Goal: Check status: Check status

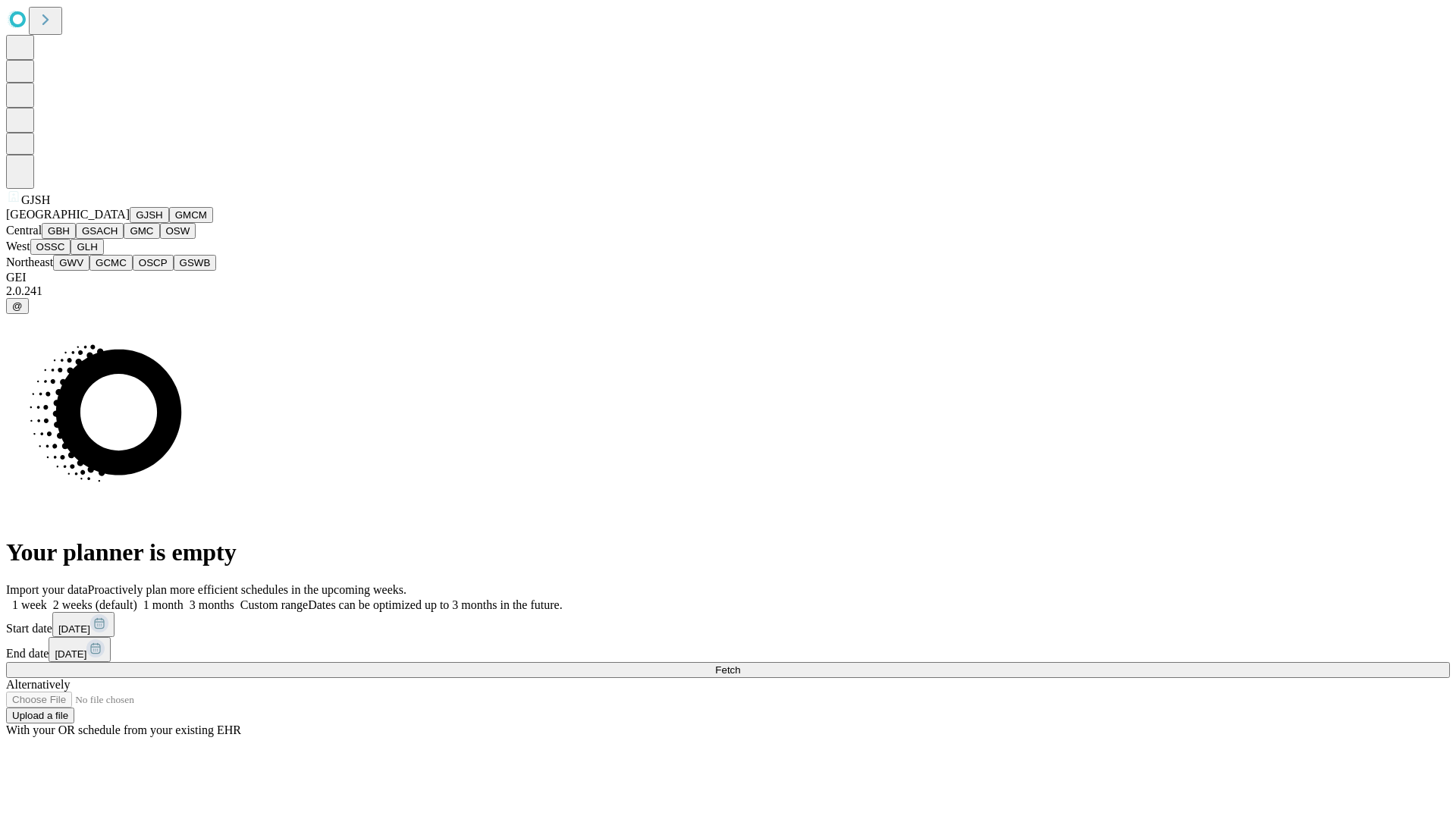
click at [130, 223] on button "GJSH" at bounding box center [149, 215] width 39 height 16
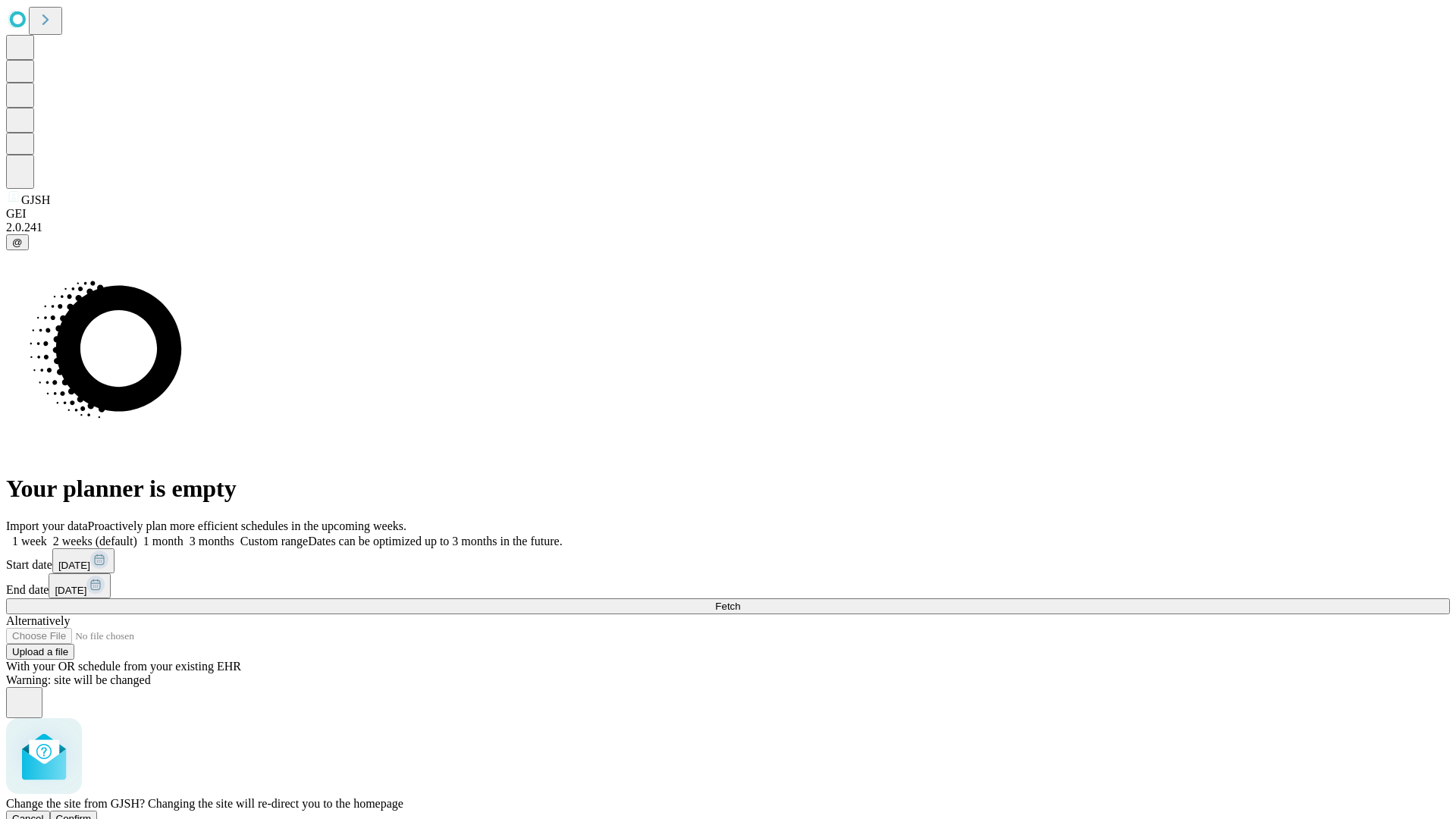
click at [92, 813] on span "Confirm" at bounding box center [73, 819] width 35 height 11
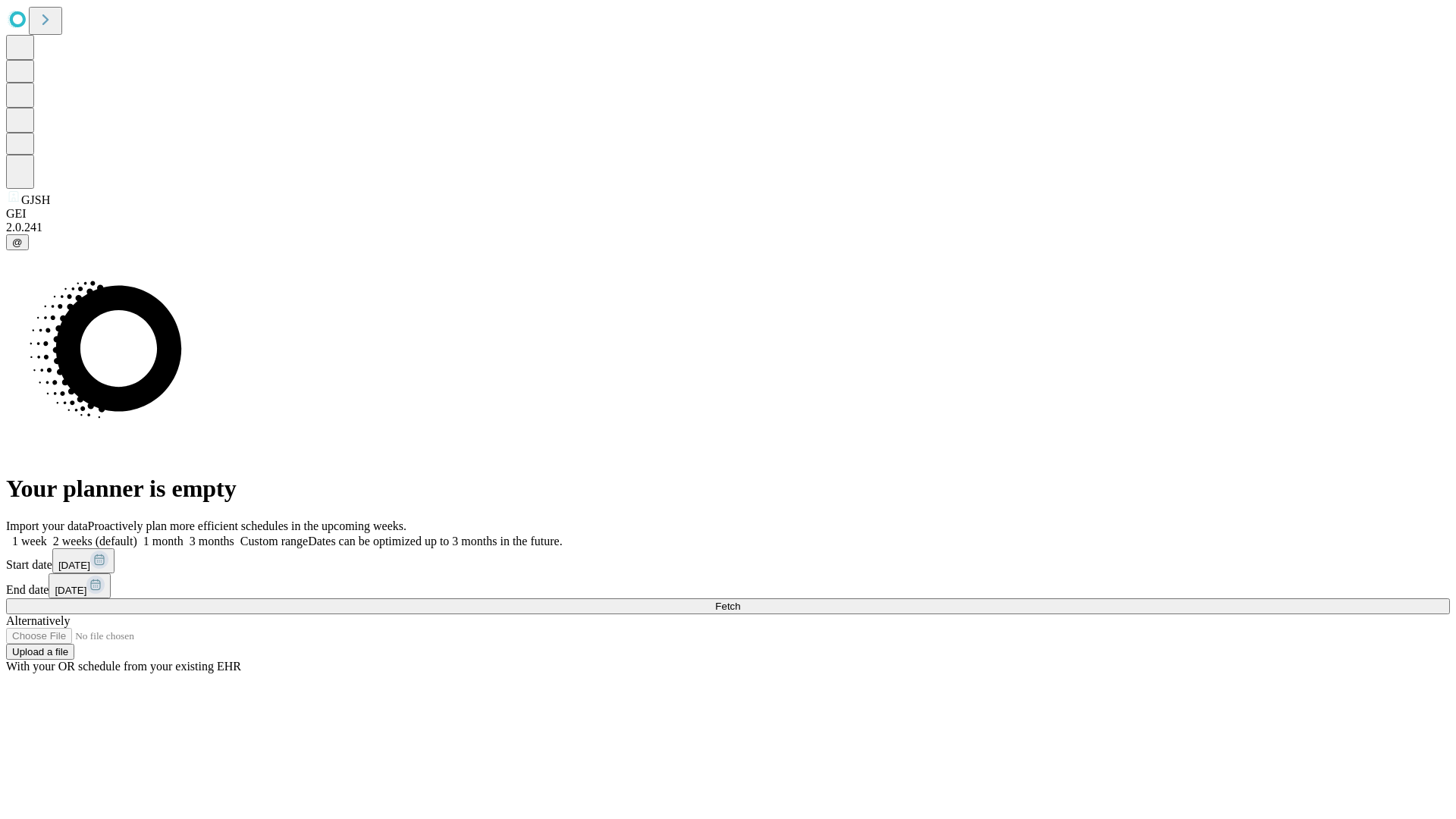
click at [47, 535] on label "1 week" at bounding box center [26, 541] width 41 height 13
click at [740, 600] on span "Fetch" at bounding box center [727, 606] width 25 height 11
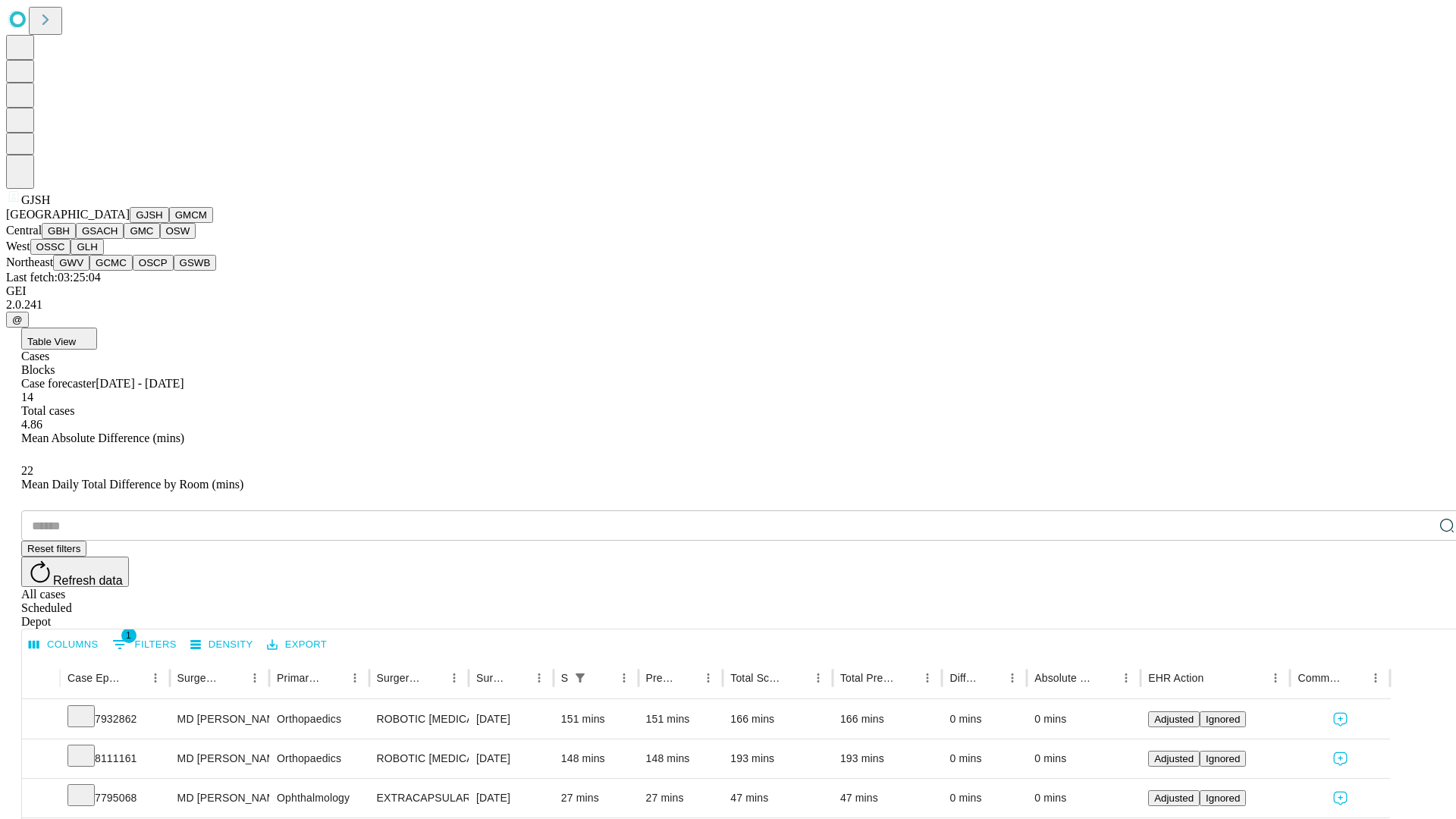
click at [169, 223] on button "GMCM" at bounding box center [191, 215] width 44 height 16
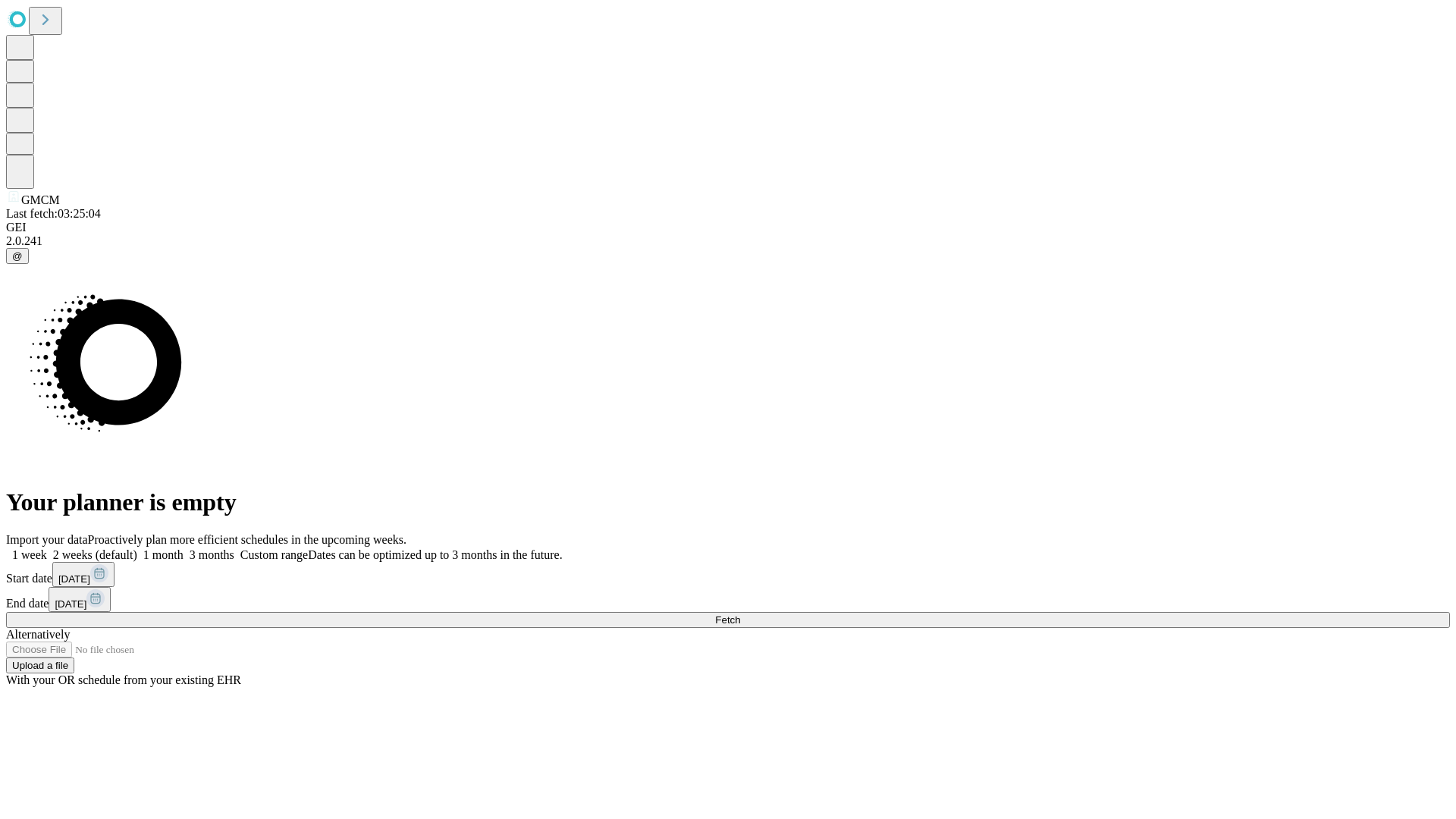
click at [47, 549] on label "1 week" at bounding box center [26, 556] width 41 height 13
click at [740, 615] on span "Fetch" at bounding box center [727, 620] width 25 height 11
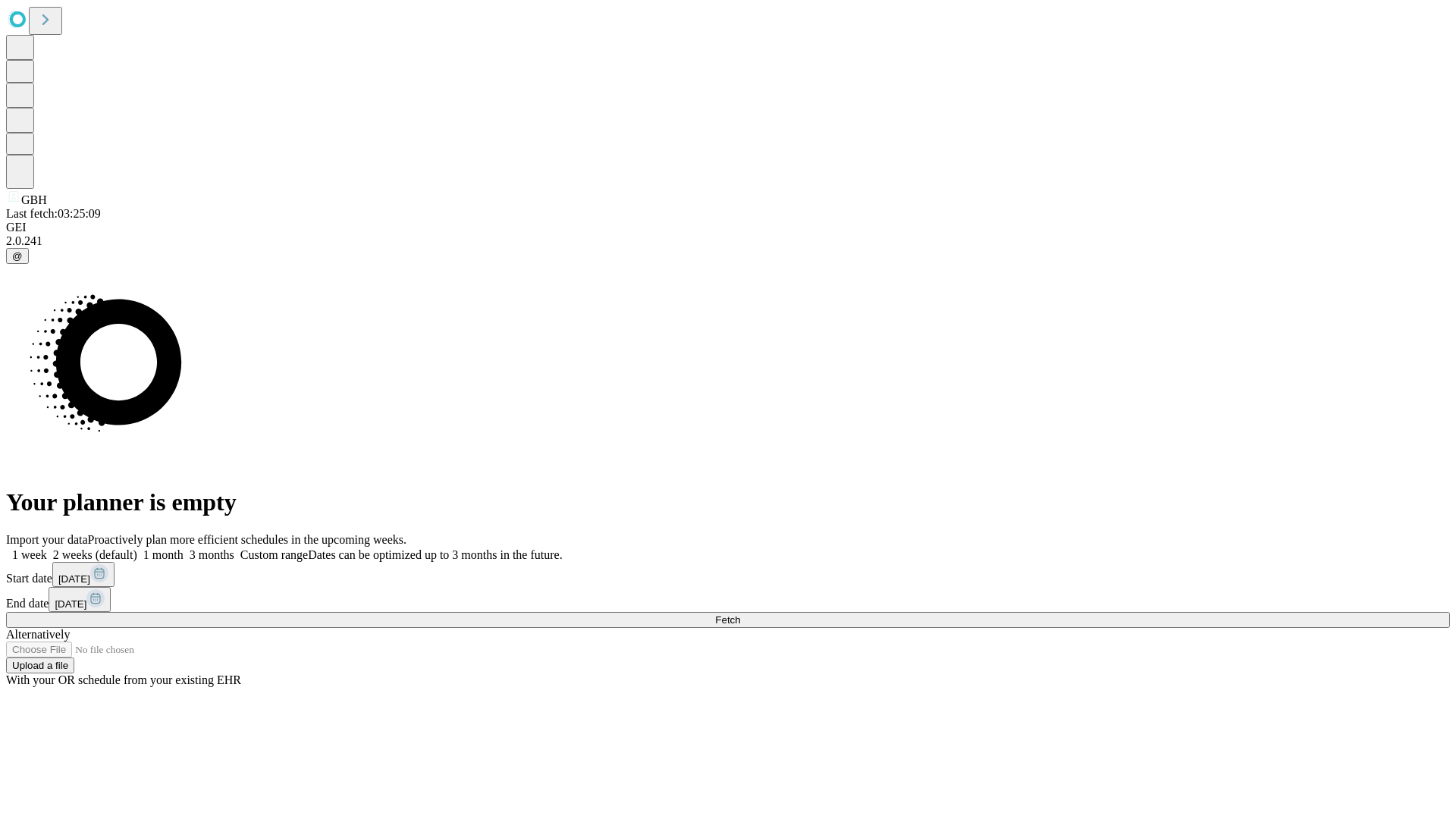
click at [47, 549] on label "1 week" at bounding box center [26, 556] width 41 height 13
click at [740, 615] on span "Fetch" at bounding box center [727, 620] width 25 height 11
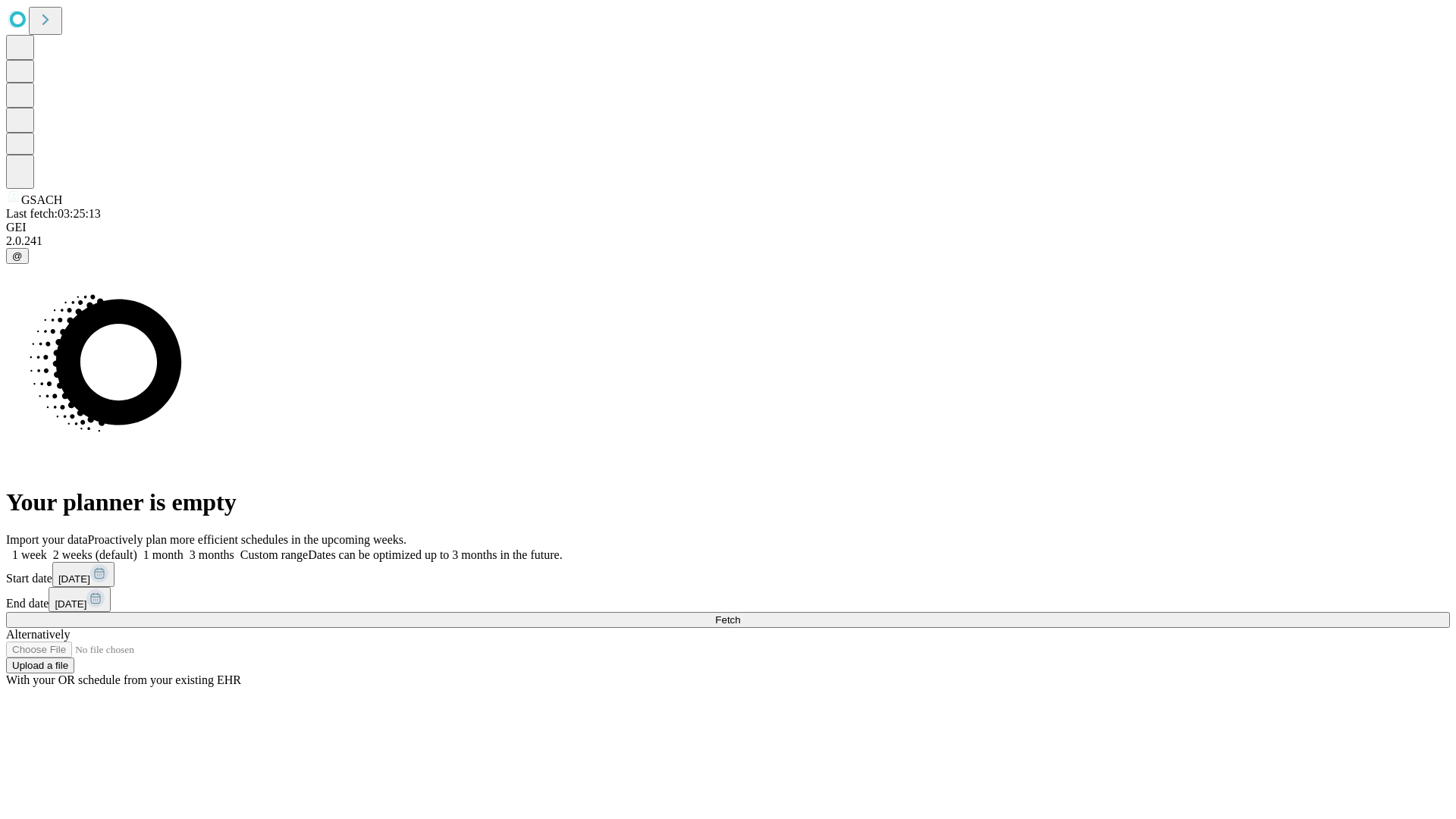
click at [47, 549] on label "1 week" at bounding box center [26, 556] width 41 height 13
click at [740, 615] on span "Fetch" at bounding box center [727, 620] width 25 height 11
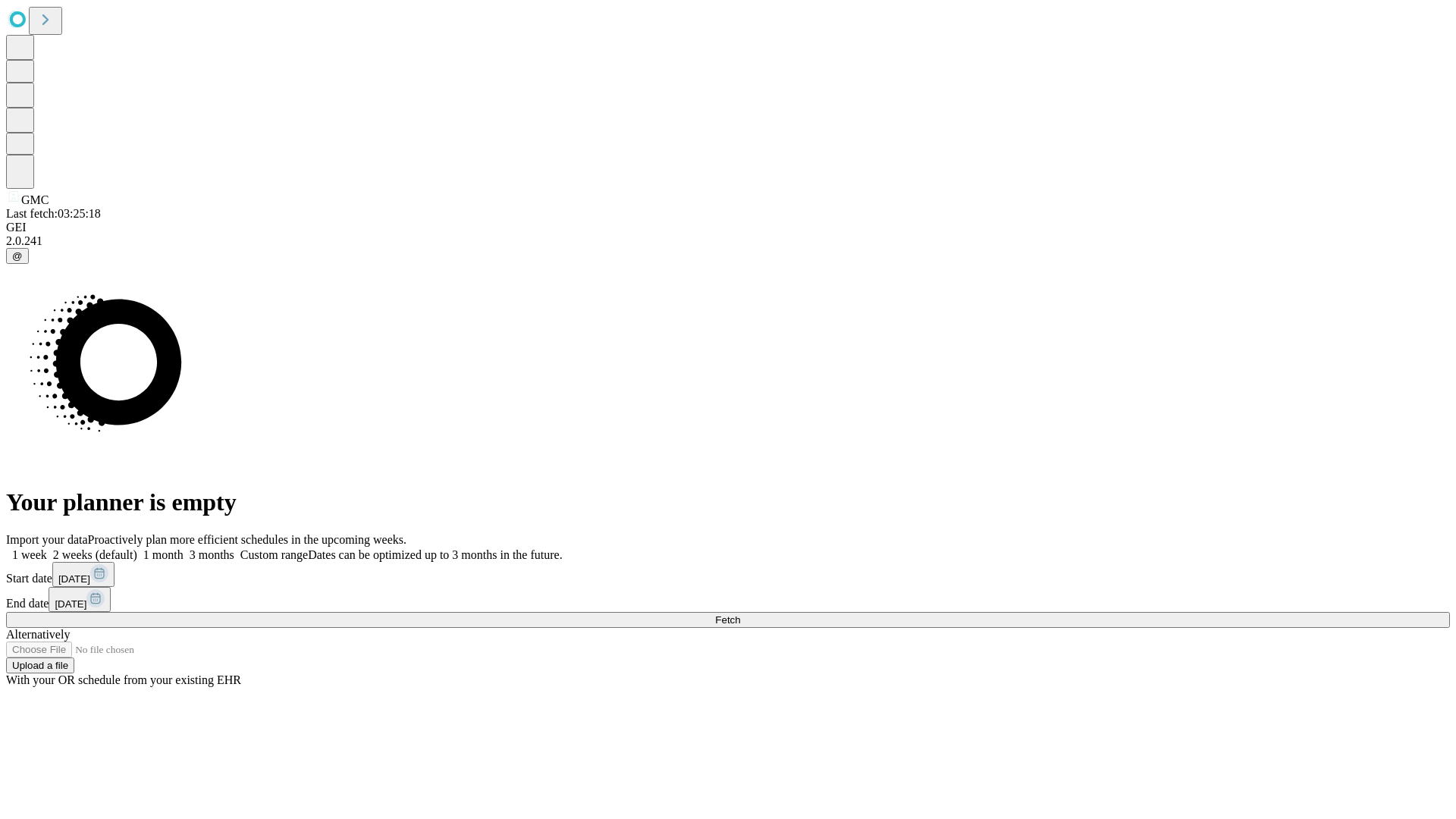
click at [47, 549] on label "1 week" at bounding box center [26, 556] width 41 height 13
click at [740, 615] on span "Fetch" at bounding box center [727, 620] width 25 height 11
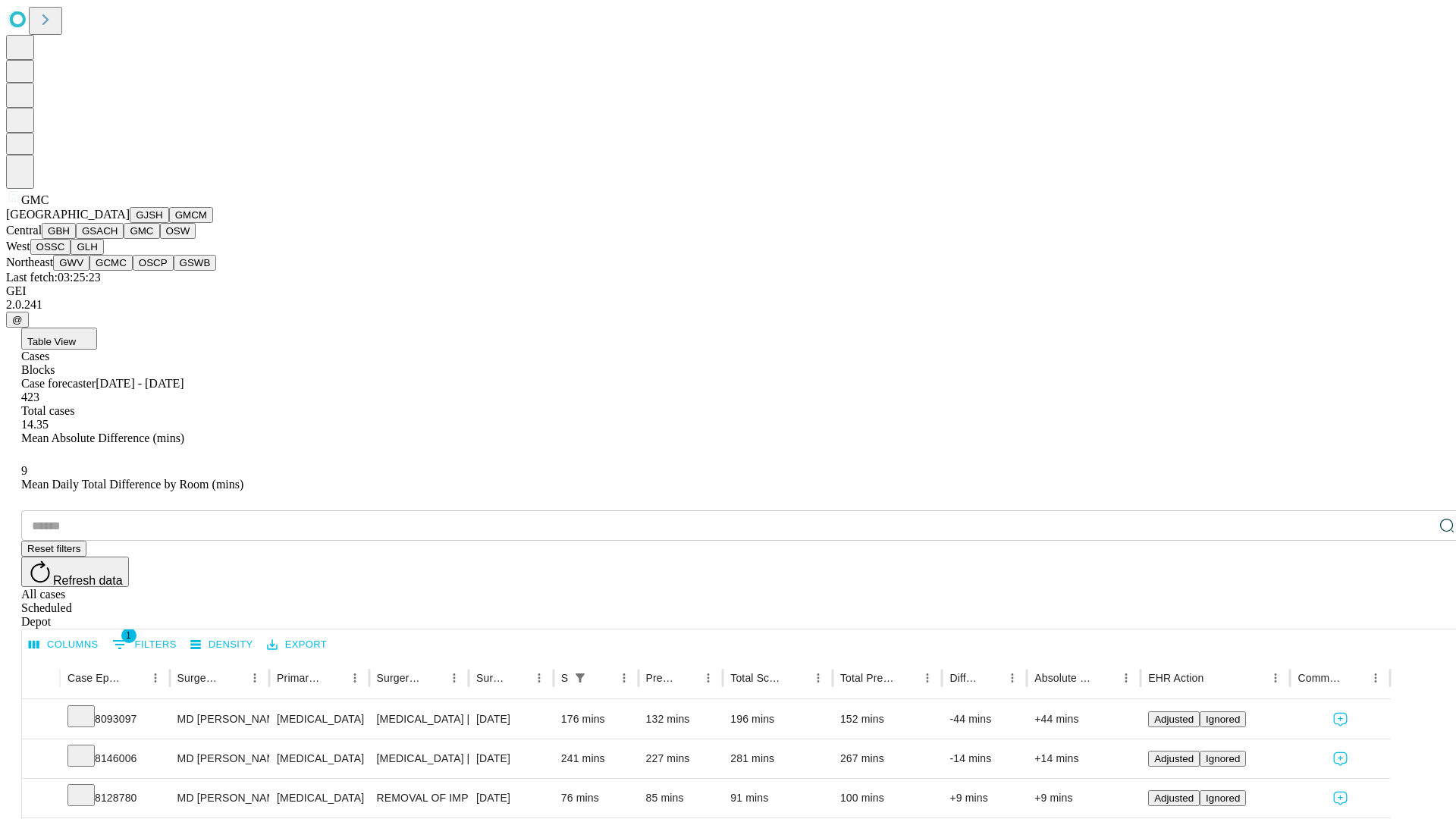
click at [160, 239] on button "OSW" at bounding box center [178, 231] width 36 height 16
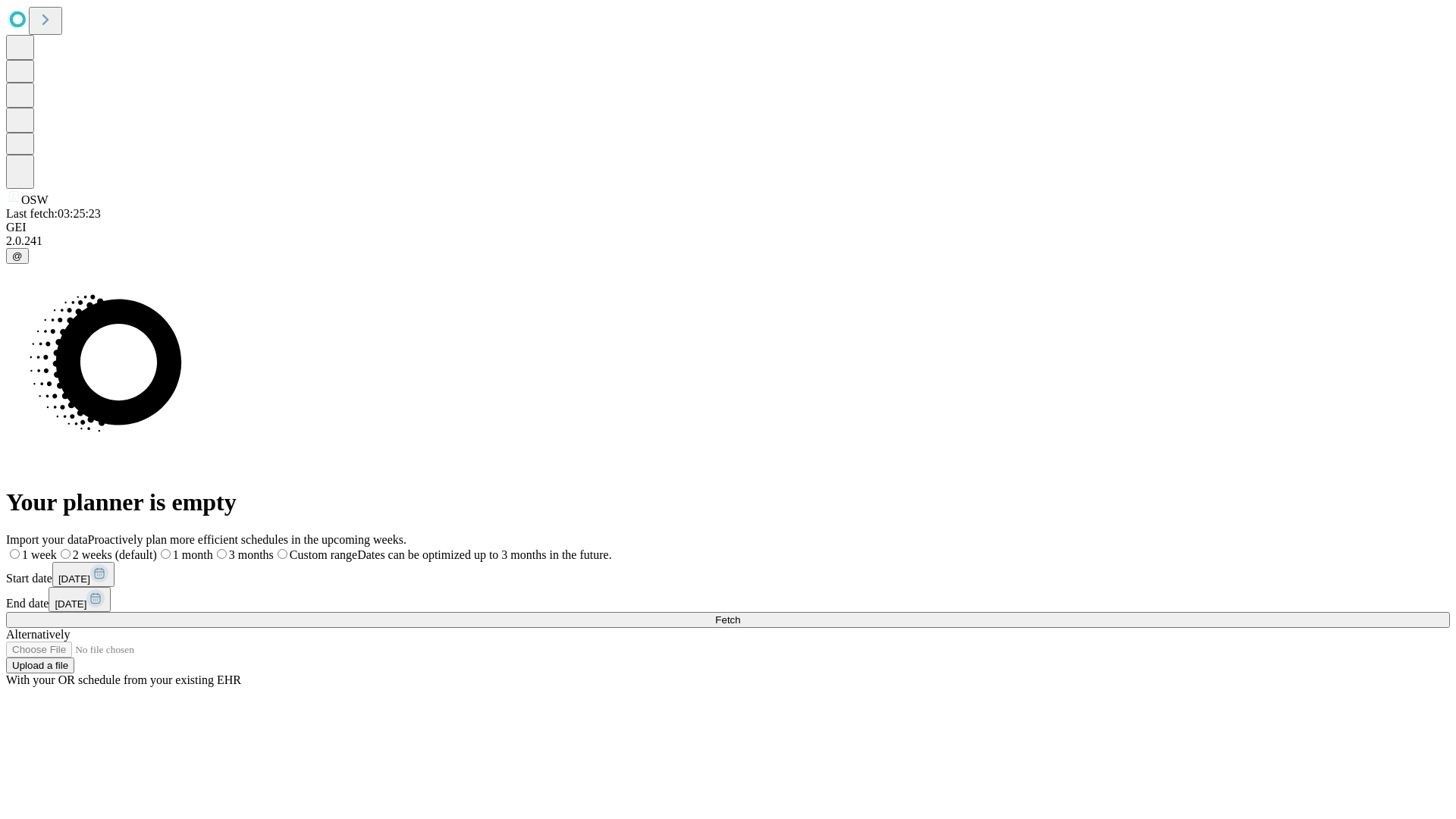
click at [57, 549] on label "1 week" at bounding box center [31, 556] width 51 height 13
click at [740, 615] on span "Fetch" at bounding box center [727, 620] width 25 height 11
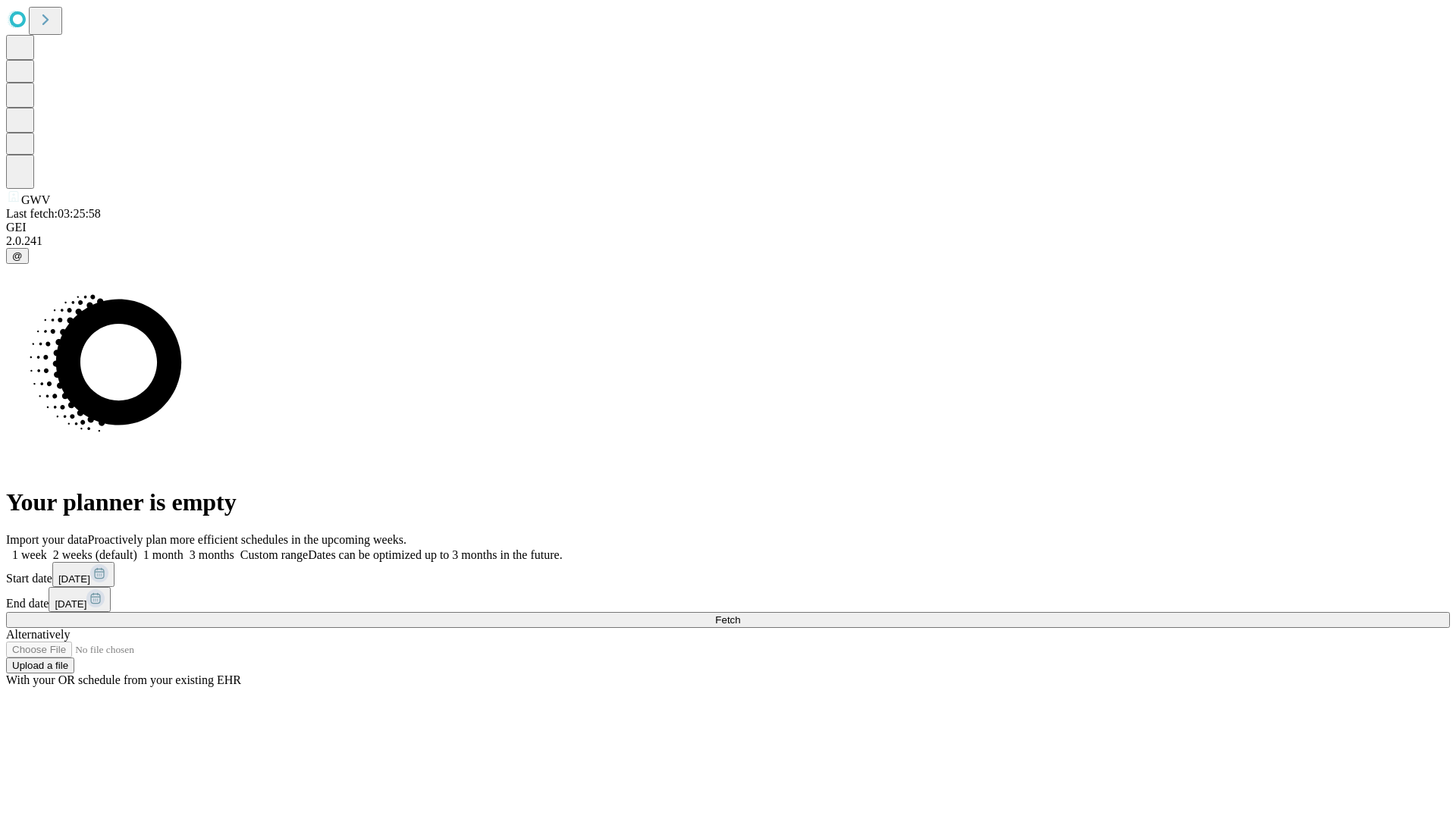
click at [47, 549] on label "1 week" at bounding box center [26, 556] width 41 height 13
click at [740, 615] on span "Fetch" at bounding box center [727, 620] width 25 height 11
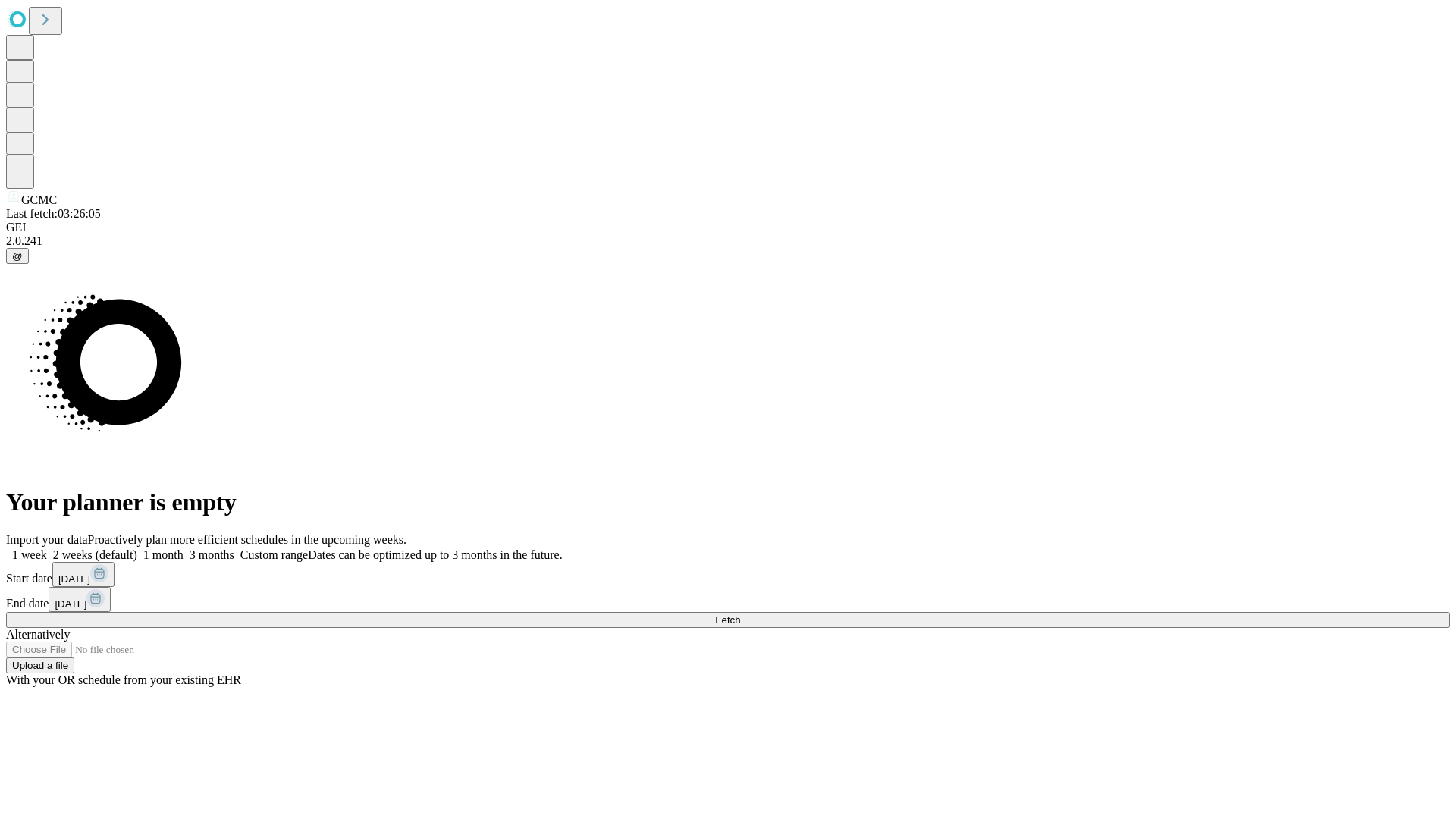
click at [47, 549] on label "1 week" at bounding box center [26, 556] width 41 height 13
click at [740, 615] on span "Fetch" at bounding box center [727, 620] width 25 height 11
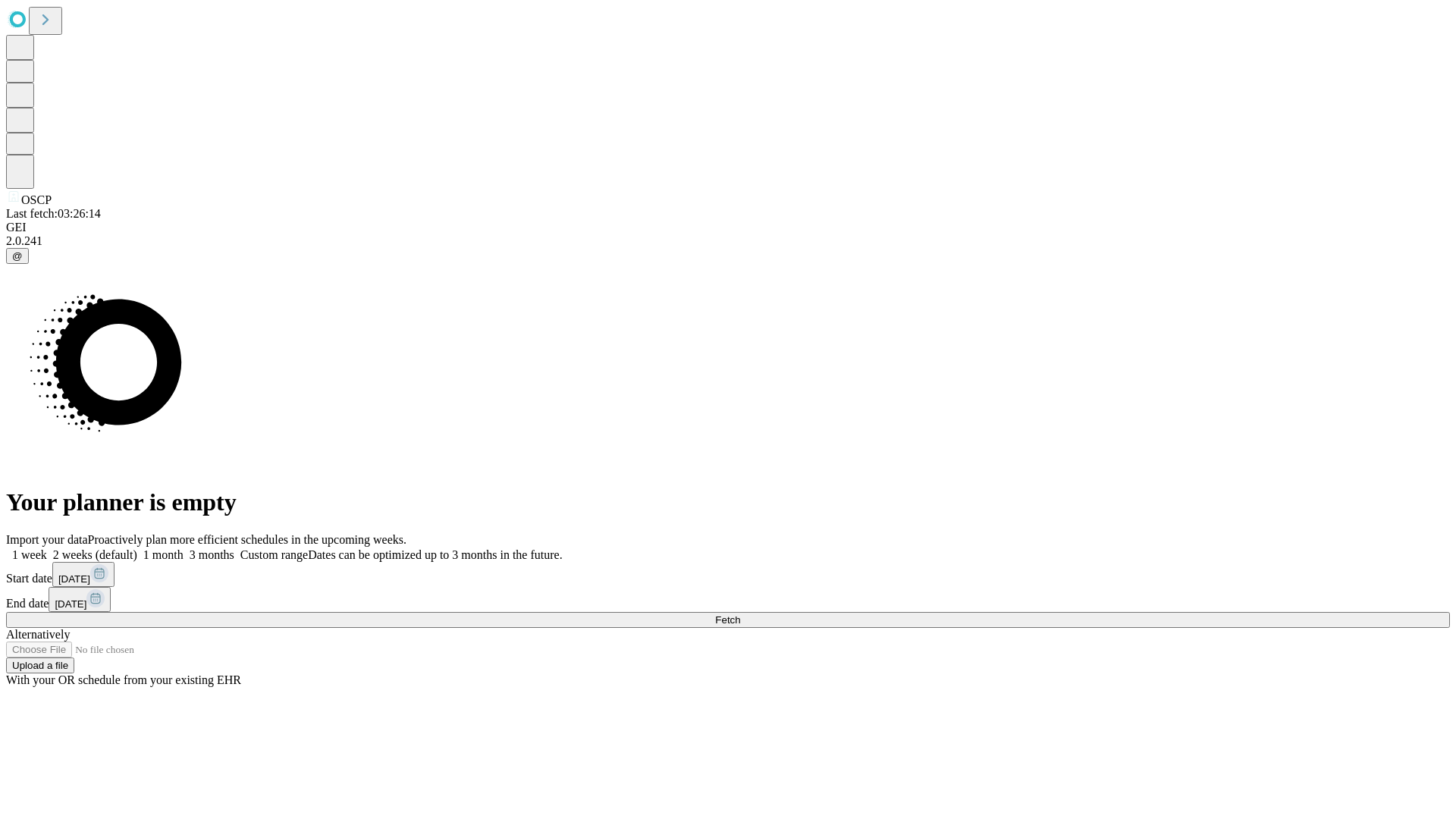
click at [47, 549] on label "1 week" at bounding box center [26, 556] width 41 height 13
click at [740, 615] on span "Fetch" at bounding box center [727, 620] width 25 height 11
